Goal: Use online tool/utility: Use online tool/utility

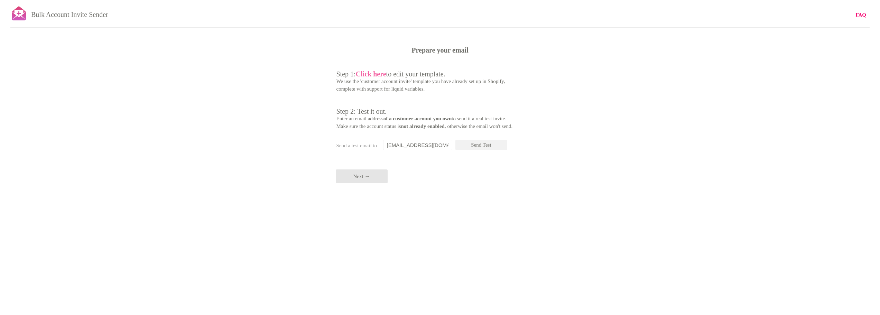
click at [377, 73] on b "Click here" at bounding box center [371, 74] width 30 height 8
click at [376, 74] on b "Click here" at bounding box center [371, 74] width 30 height 8
click at [387, 110] on span "Step 2: Test it out." at bounding box center [361, 112] width 50 height 8
click at [440, 145] on input "[EMAIL_ADDRESS][DOMAIN_NAME]" at bounding box center [417, 145] width 69 height 10
click at [485, 145] on p "Send Test" at bounding box center [481, 145] width 52 height 10
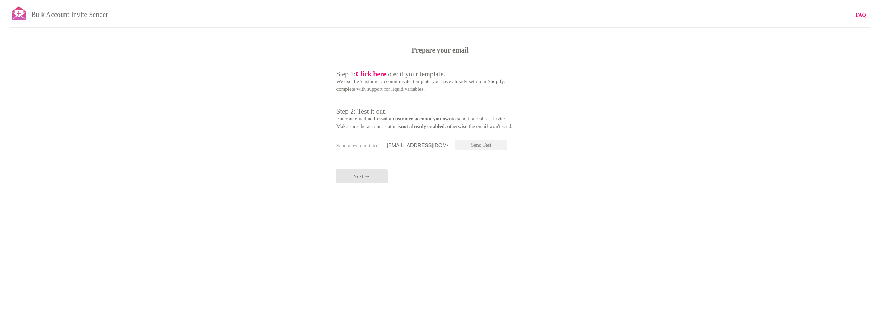
click at [396, 142] on input "[EMAIL_ADDRESS][DOMAIN_NAME]" at bounding box center [417, 145] width 69 height 10
drag, startPoint x: 378, startPoint y: 142, endPoint x: 427, endPoint y: 146, distance: 48.6
click at [427, 0] on div "Prepare your email Step 1: Click here to edit your template. We use the 'custom…" at bounding box center [440, 0] width 880 height 0
click at [427, 146] on input "[EMAIL_ADDRESS][DOMAIN_NAME]" at bounding box center [417, 145] width 69 height 10
click at [483, 145] on p "Send Test" at bounding box center [481, 145] width 52 height 10
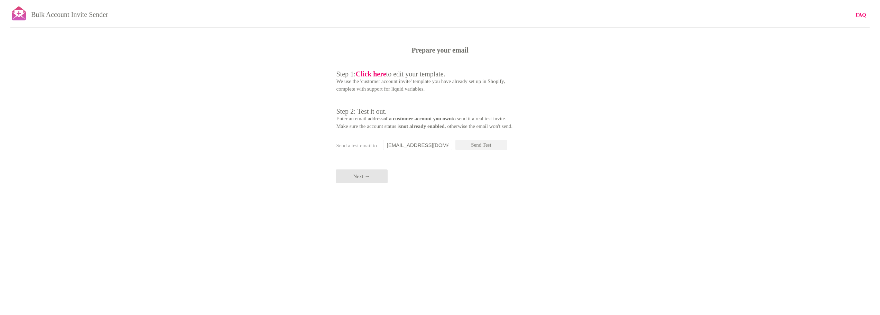
click at [391, 142] on input "[EMAIL_ADDRESS][DOMAIN_NAME]" at bounding box center [417, 145] width 69 height 10
type input "[EMAIL_ADDRESS][DOMAIN_NAME]"
click at [485, 146] on p "Send Test" at bounding box center [481, 145] width 52 height 10
click at [377, 71] on b "Click here" at bounding box center [371, 74] width 30 height 8
click at [485, 147] on p "Send Test" at bounding box center [481, 145] width 52 height 10
